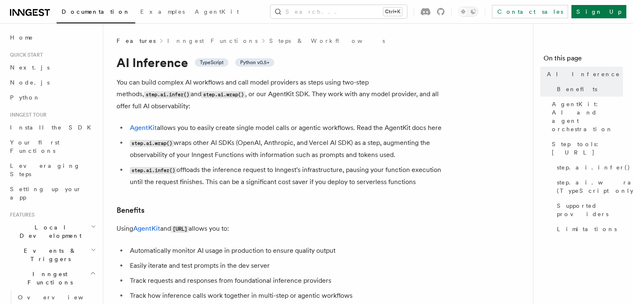
click at [168, 84] on p "You can build complex AI workflows and call model providers as steps using two-…" at bounding box center [283, 94] width 333 height 35
click at [201, 95] on code "step.ai.wrap()" at bounding box center [223, 94] width 44 height 7
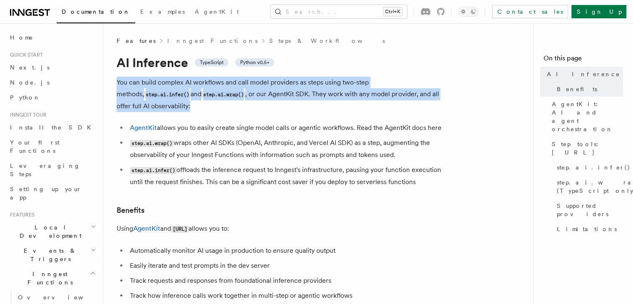
click at [201, 95] on code "step.ai.wrap()" at bounding box center [223, 94] width 44 height 7
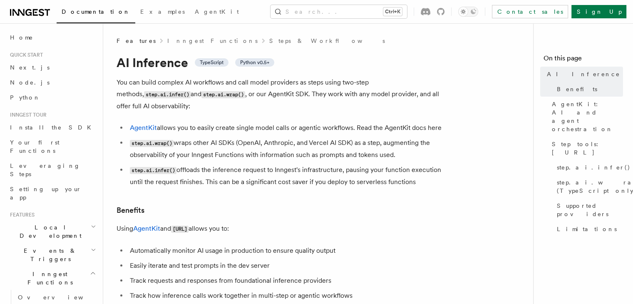
drag, startPoint x: 176, startPoint y: 113, endPoint x: 279, endPoint y: 115, distance: 103.2
click at [279, 122] on li "AgentKit allows you to easily create single model calls or agentic workflows. R…" at bounding box center [288, 128] width 322 height 12
click at [293, 122] on li "AgentKit allows you to easily create single model calls or agentic workflows. R…" at bounding box center [288, 128] width 322 height 12
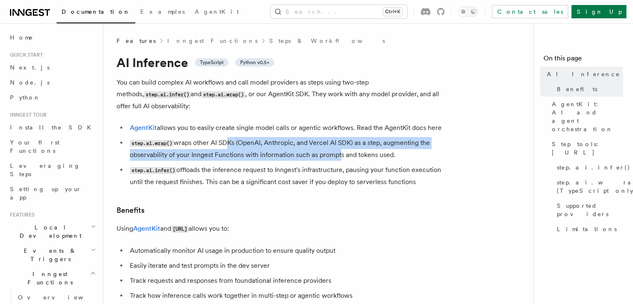
drag, startPoint x: 223, startPoint y: 129, endPoint x: 333, endPoint y: 142, distance: 111.1
click at [333, 142] on li "step.ai.wrap() wraps other AI SDKs (OpenAI, Anthropic, and Vercel AI SDK) as a …" at bounding box center [288, 149] width 322 height 24
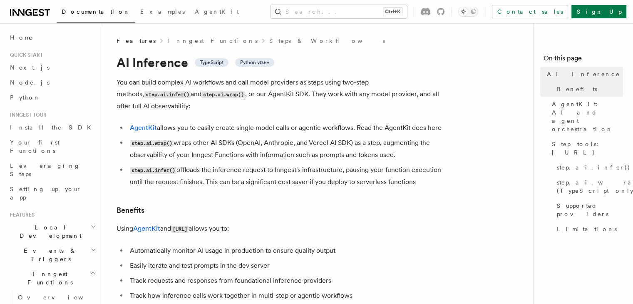
click at [363, 139] on li "step.ai.wrap() wraps other AI SDKs (OpenAI, Anthropic, and Vercel AI SDK) as a …" at bounding box center [288, 149] width 322 height 24
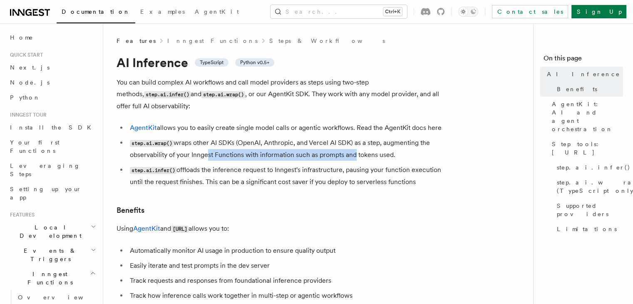
drag, startPoint x: 201, startPoint y: 147, endPoint x: 351, endPoint y: 147, distance: 149.8
click at [351, 147] on li "step.ai.wrap() wraps other AI SDKs (OpenAI, Anthropic, and Vercel AI SDK) as a …" at bounding box center [288, 149] width 322 height 24
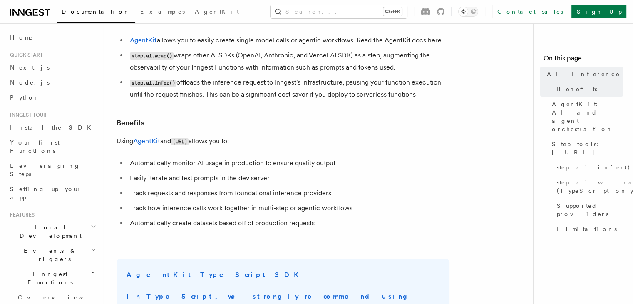
scroll to position [88, 0]
click at [211, 135] on p "Using AgentKit and [URL] allows you to:" at bounding box center [283, 141] width 333 height 12
click at [226, 157] on li "Automatically monitor AI usage in production to ensure quality output" at bounding box center [288, 163] width 322 height 12
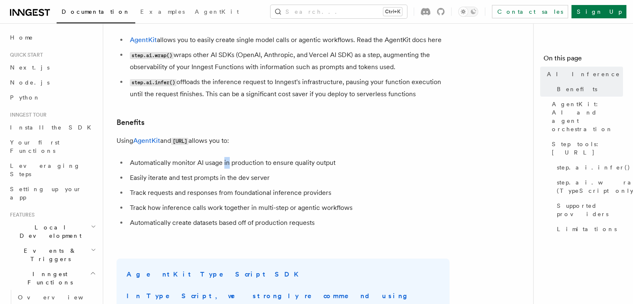
click at [226, 157] on li "Automatically monitor AI usage in production to ensure quality output" at bounding box center [288, 163] width 322 height 12
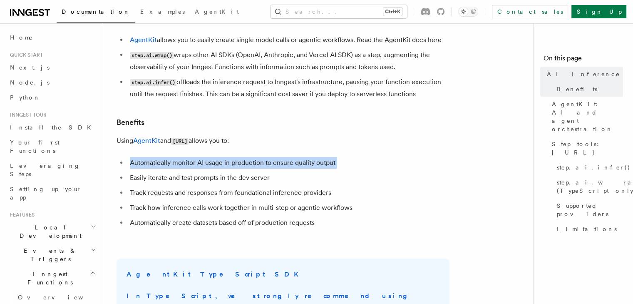
click at [226, 157] on li "Automatically monitor AI usage in production to ensure quality output" at bounding box center [288, 163] width 322 height 12
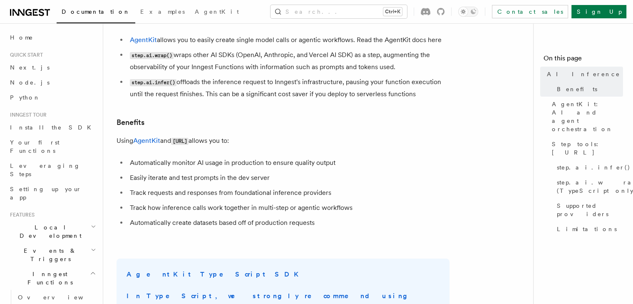
click at [184, 172] on li "Easily iterate and test prompts in the dev server" at bounding box center [288, 178] width 322 height 12
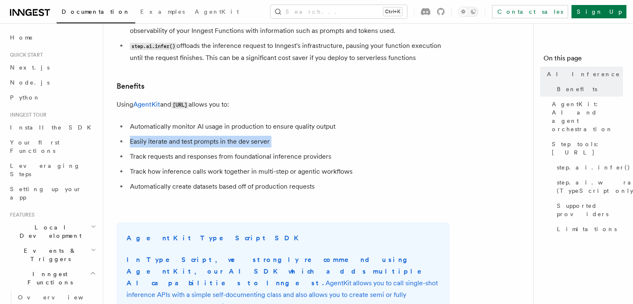
scroll to position [133, 0]
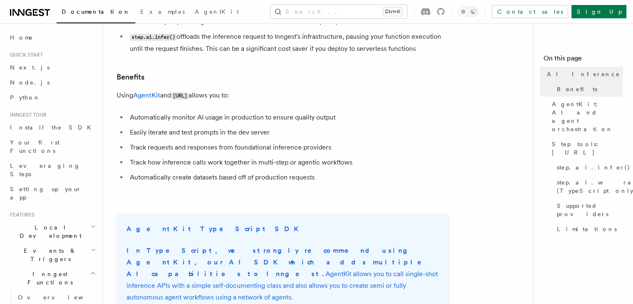
click at [143, 142] on li "Track requests and responses from foundational inference providers" at bounding box center [288, 148] width 322 height 12
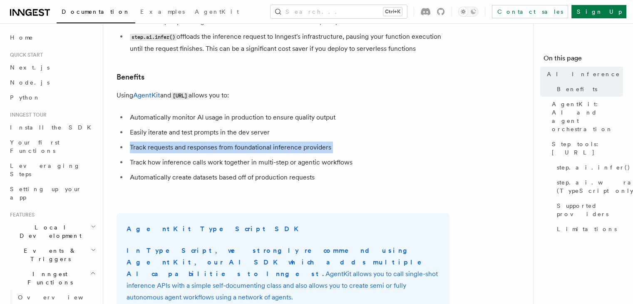
click at [143, 142] on li "Track requests and responses from foundational inference providers" at bounding box center [288, 148] width 322 height 12
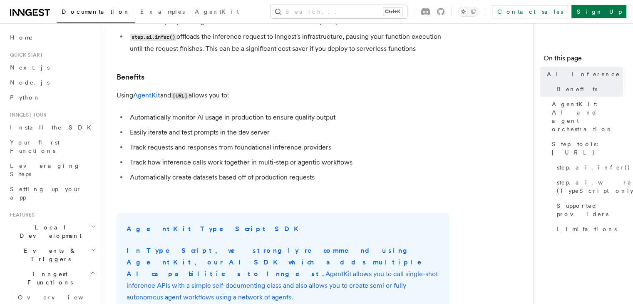
click at [149, 156] on li "Track how inference calls work together in multi-step or agentic workflows" at bounding box center [288, 162] width 322 height 12
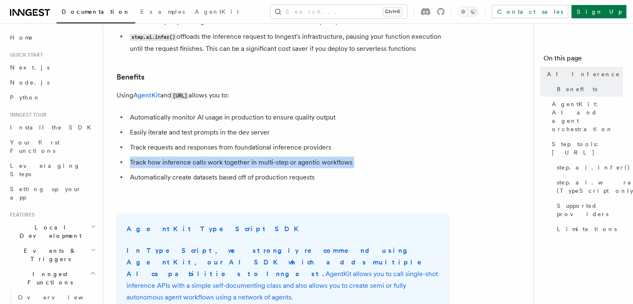
click at [149, 156] on li "Track how inference calls work together in multi-step or agentic workflows" at bounding box center [288, 162] width 322 height 12
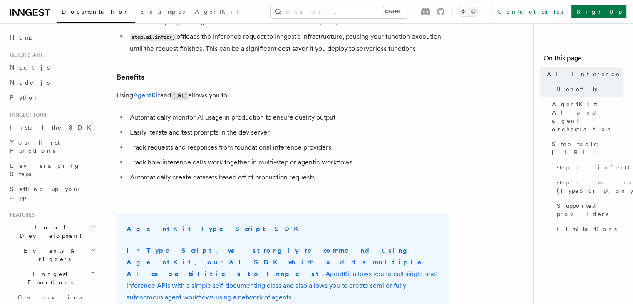
click at [164, 171] on li "Automatically create datasets based off of production requests" at bounding box center [288, 177] width 322 height 12
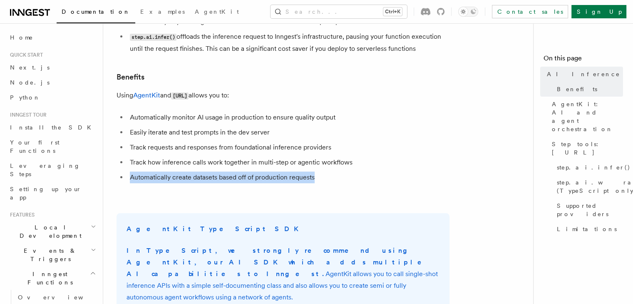
click at [164, 171] on li "Automatically create datasets based off of production requests" at bounding box center [288, 177] width 322 height 12
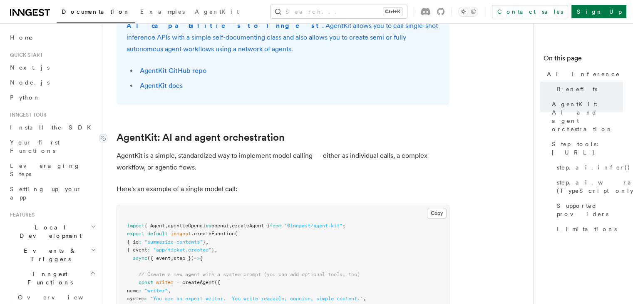
scroll to position [385, 0]
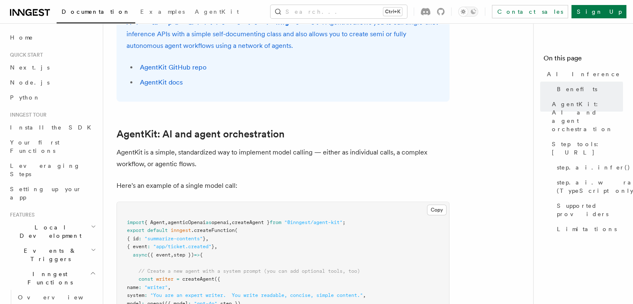
click at [139, 146] on p "AgentKit is a simple, standardized way to implement model calling — either as i…" at bounding box center [283, 157] width 333 height 23
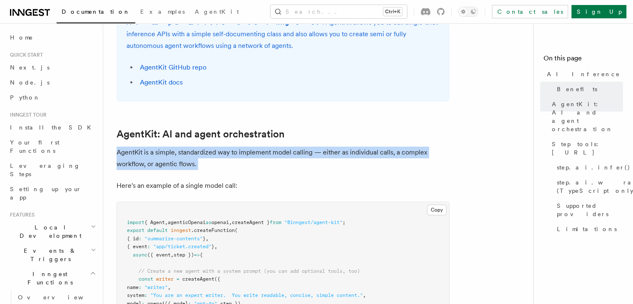
click at [139, 146] on p "AgentKit is a simple, standardized way to implement model calling — either as i…" at bounding box center [283, 157] width 333 height 23
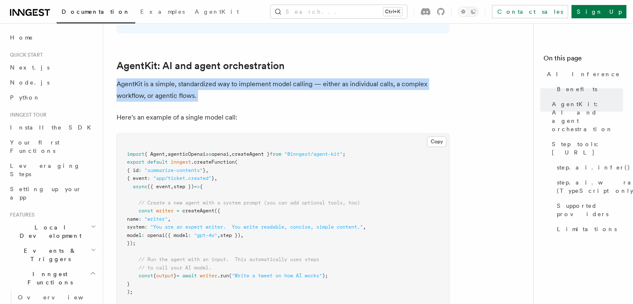
scroll to position [456, 0]
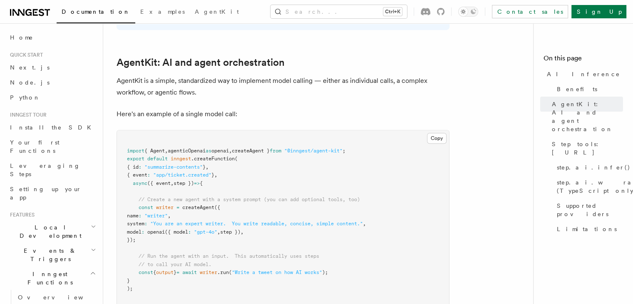
click at [206, 148] on span "agenticOpenai" at bounding box center [187, 151] width 38 height 6
drag, startPoint x: 165, startPoint y: 127, endPoint x: 209, endPoint y: 134, distance: 45.1
click at [209, 148] on code "import { Agent , agenticOpenai as openai , createAgent } from "@inngest/agent-k…" at bounding box center [246, 220] width 239 height 144
click at [203, 164] on span ""summarize-contents"" at bounding box center [173, 167] width 58 height 6
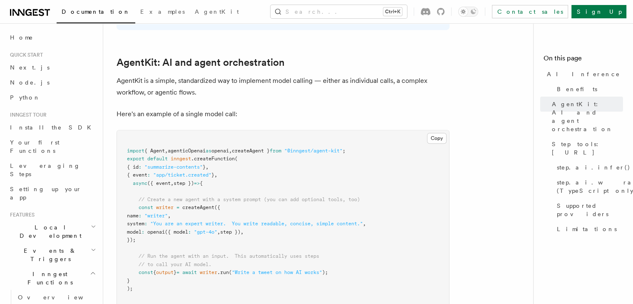
click at [150, 204] on span "const" at bounding box center [146, 207] width 15 height 6
drag, startPoint x: 150, startPoint y: 172, endPoint x: 196, endPoint y: 176, distance: 46.4
click at [196, 204] on span "const writer = createAgent ({" at bounding box center [173, 207] width 93 height 6
click at [196, 204] on span "createAgent" at bounding box center [198, 207] width 32 height 6
click at [147, 229] on span at bounding box center [145, 232] width 3 height 6
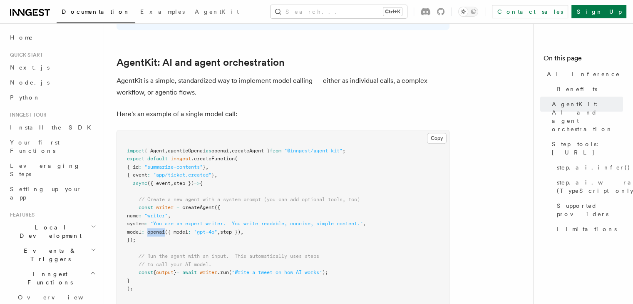
click at [147, 229] on span at bounding box center [145, 232] width 3 height 6
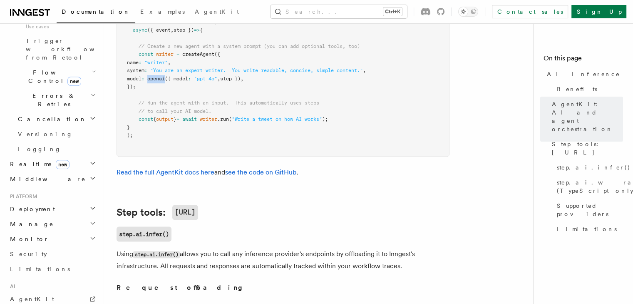
scroll to position [587, 0]
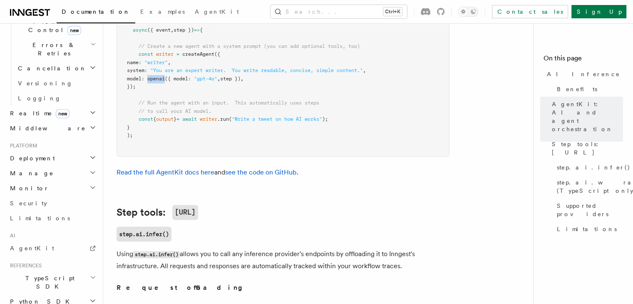
click at [90, 274] on icon "button" at bounding box center [93, 277] width 6 height 7
click at [31, 298] on span "Introduction" at bounding box center [48, 301] width 60 height 7
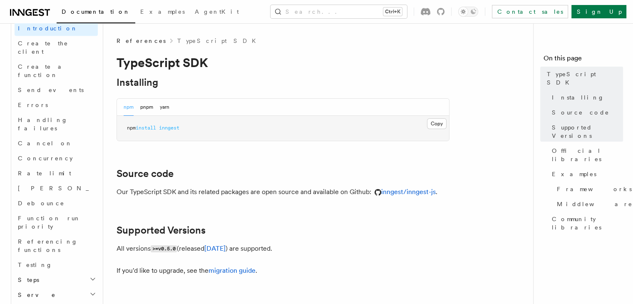
click at [163, 123] on pre "npm install inngest" at bounding box center [283, 128] width 332 height 25
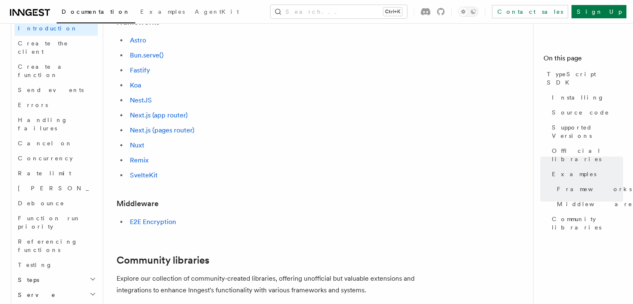
scroll to position [375, 0]
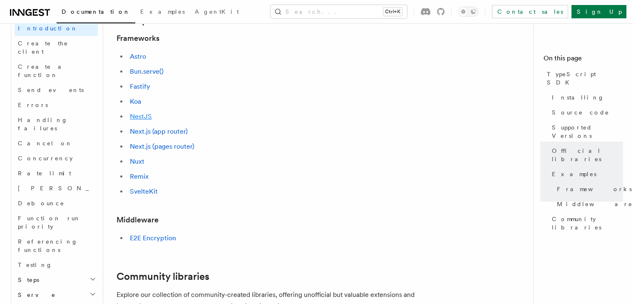
click at [137, 114] on link "NestJS" at bounding box center [141, 116] width 22 height 8
